Goal: Task Accomplishment & Management: Use online tool/utility

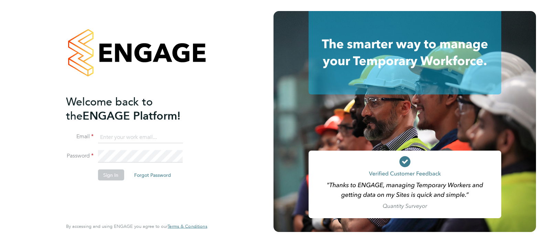
type input "Sasha.apleona@pretiumresourcing.co.uk"
click at [113, 177] on button "Sign In" at bounding box center [111, 174] width 26 height 11
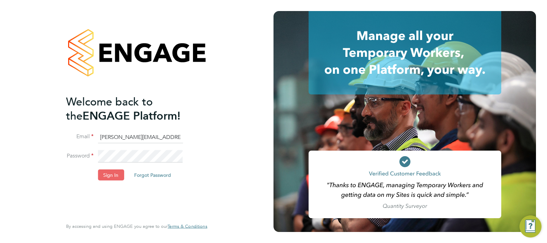
click at [110, 172] on button "Sign In" at bounding box center [111, 174] width 26 height 11
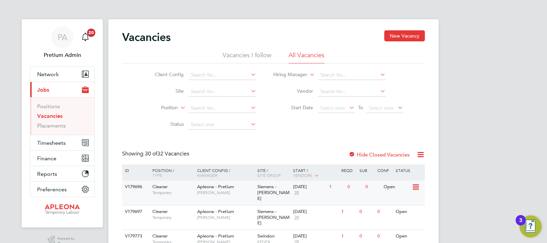
click at [162, 191] on span "Temporary" at bounding box center [173, 193] width 41 height 6
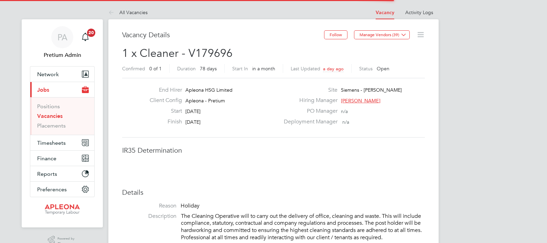
scroll to position [20, 48]
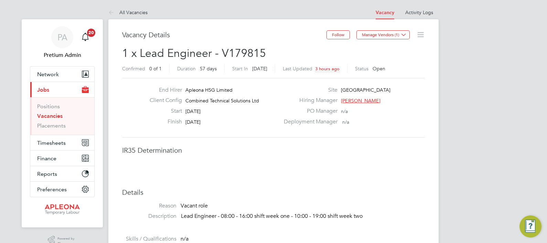
scroll to position [11, 148]
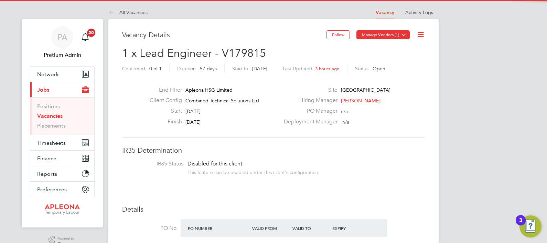
click at [380, 31] on button "Manage Vendors (1)" at bounding box center [383, 34] width 53 height 9
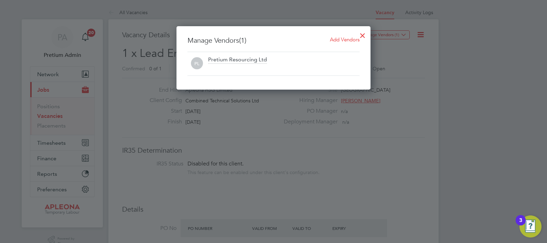
scroll to position [63, 195]
click at [355, 40] on span "Add Vendors" at bounding box center [345, 39] width 30 height 7
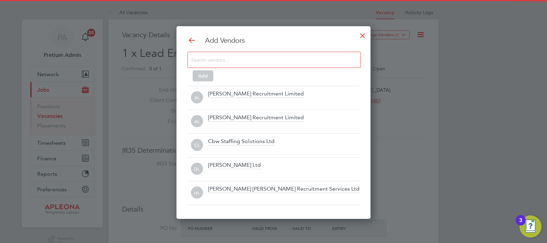
scroll to position [192, 195]
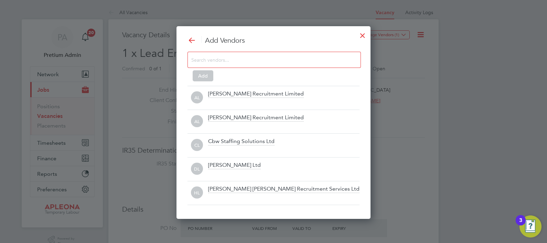
click at [250, 59] on input at bounding box center [268, 59] width 155 height 9
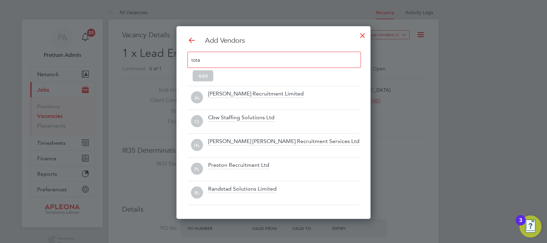
scroll to position [3, 3]
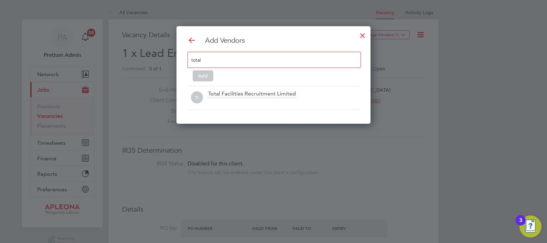
type input "total"
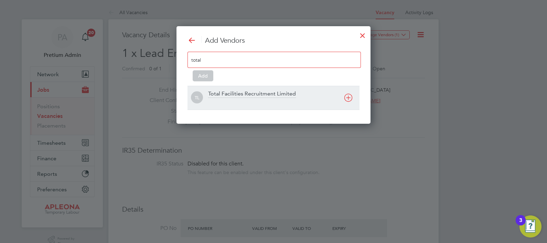
click at [270, 101] on div at bounding box center [283, 102] width 151 height 7
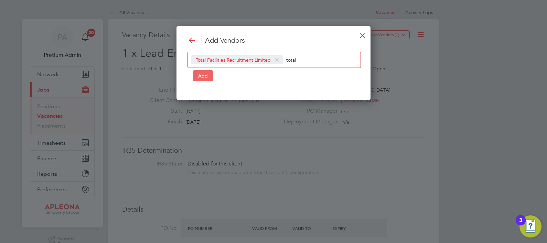
click at [201, 75] on button "Add" at bounding box center [203, 75] width 21 height 11
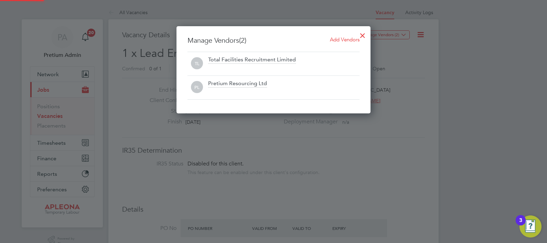
click at [364, 36] on div at bounding box center [363, 34] width 12 height 12
